Goal: Navigation & Orientation: Go to known website

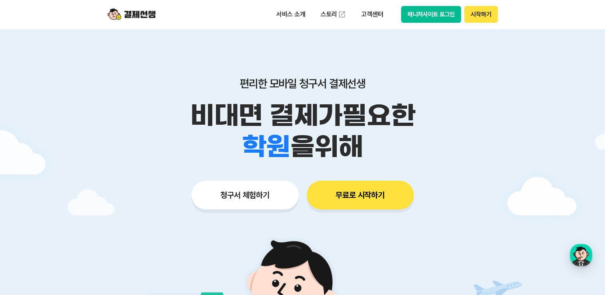
click at [440, 17] on button "매니저사이트 로그인" at bounding box center [431, 14] width 60 height 17
click at [415, 18] on button "매니저사이트 로그인" at bounding box center [431, 14] width 60 height 17
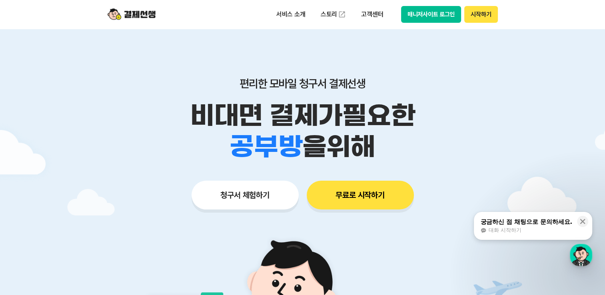
click at [289, 16] on button "매니저사이트 로그인" at bounding box center [431, 14] width 60 height 17
